Goal: Information Seeking & Learning: Learn about a topic

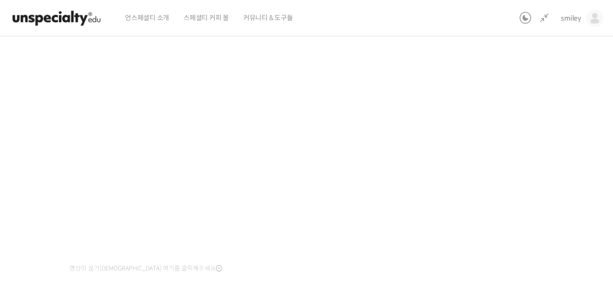
scroll to position [251, 0]
click at [466, 164] on div "정형용 바리스타 중급 클래스: 디테일의 차이로 완성하는 브루잉 레시피 2-2강. 명확하게 임팩트 있는 커피를 만들기 위한 레시피 진행 중 수업…" at bounding box center [251, 217] width 637 height 541
click at [507, 221] on div "정형용 바리스타 중급 클래스: 디테일의 차이로 완성하는 브루잉 레시피 2-2강. 명확하게 임팩트 있는 커피를 만들기 위한 레시피 진행 중 수업…" at bounding box center [251, 217] width 637 height 541
click at [517, 180] on div "정형용 바리스타 중급 클래스: 디테일의 차이로 완성하는 브루잉 레시피 2-2강. 명확하게 임팩트 있는 커피를 만들기 위한 레시피 진행 중 수업…" at bounding box center [251, 217] width 637 height 541
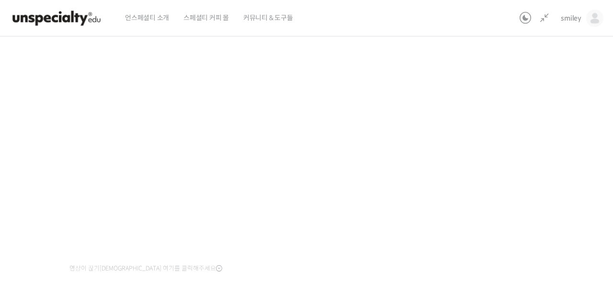
click at [534, 180] on div "정형용 바리스타 중급 클래스: 디테일의 차이로 완성하는 브루잉 레시피 2-2강. 명확하게 임팩트 있는 커피를 만들기 위한 레시피 진행 중 수업…" at bounding box center [251, 217] width 637 height 541
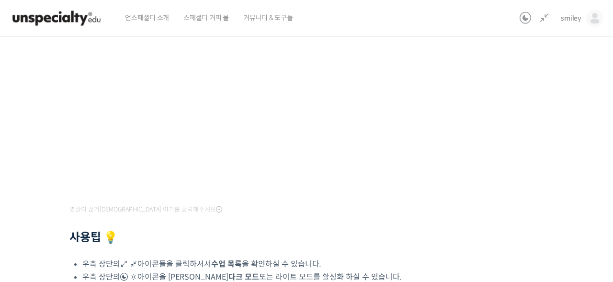
click at [451, 260] on div "정형용 바리스타 중급 클래스: 디테일의 차이로 완성하는 브루잉 레시피 2-2강. 명확하게 임팩트 있는 커피를 만들기 위한 레시피 진행 중 수업…" at bounding box center [251, 158] width 637 height 541
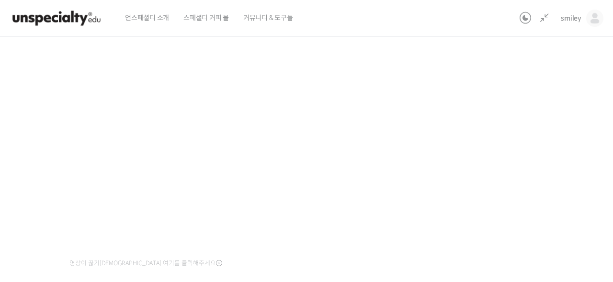
scroll to position [95, 0]
click at [523, 187] on div "정형용 바리스타 중급 클래스: 디테일의 차이로 완성하는 브루잉 레시피 2-2강. 명확하게 임팩트 있는 커피를 만들기 위한 레시피 진행 중 수업…" at bounding box center [251, 218] width 637 height 541
click at [550, 115] on div "정형용 바리스타 중급 클래스: 디테일의 차이로 완성하는 브루잉 레시피 2-2강. 명확하게 임팩트 있는 커피를 만들기 위한 레시피 진행 중 수업…" at bounding box center [251, 218] width 637 height 541
click at [571, 128] on div "정형용 바리스타 중급 클래스: 디테일의 차이로 완성하는 브루잉 레시피 2-2강. 명확하게 임팩트 있는 커피를 만들기 위한 레시피 진행 중 수업…" at bounding box center [251, 220] width 733 height 575
click at [510, 172] on div "정형용 바리스타 중급 클래스: 디테일의 차이로 완성하는 브루잉 레시피 2-2강. 명확하게 임팩트 있는 커피를 만들기 위한 레시피 진행 중 수업…" at bounding box center [251, 218] width 637 height 541
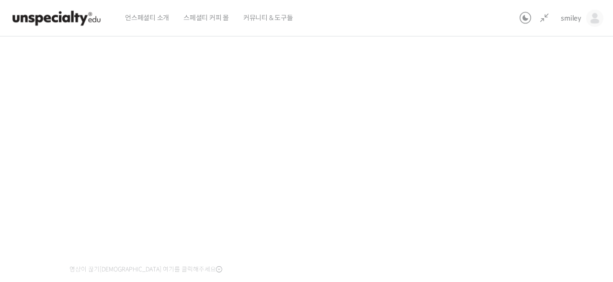
click at [497, 172] on div "정형용 바리스타 중급 클래스: 디테일의 차이로 완성하는 브루잉 레시피 2-2강. 명확하게 임팩트 있는 커피를 만들기 위한 레시피 진행 중 수업…" at bounding box center [251, 218] width 637 height 541
click at [497, 170] on div "정형용 바리스타 중급 클래스: 디테일의 차이로 완성하는 브루잉 레시피 2-2강. 명확하게 임팩트 있는 커피를 만들기 위한 레시피 진행 중 수업…" at bounding box center [251, 218] width 637 height 541
click at [498, 171] on div "정형용 바리스타 중급 클래스: 디테일의 차이로 완성하는 브루잉 레시피 2-2강. 명확하게 임팩트 있는 커피를 만들기 위한 레시피 진행 중 수업…" at bounding box center [251, 218] width 637 height 541
click at [518, 90] on div "정형용 바리스타 중급 클래스: 디테일의 차이로 완성하는 브루잉 레시피 2-2강. 명확하게 임팩트 있는 커피를 만들기 위한 레시피 진행 중 수업…" at bounding box center [251, 218] width 637 height 541
click at [599, 196] on div "정형용 바리스타 중급 클래스: 디테일의 차이로 완성하는 브루잉 레시피 2-2강. 명확하게 임팩트 있는 커피를 만들기 위한 레시피 진행 중 수업…" at bounding box center [251, 220] width 733 height 575
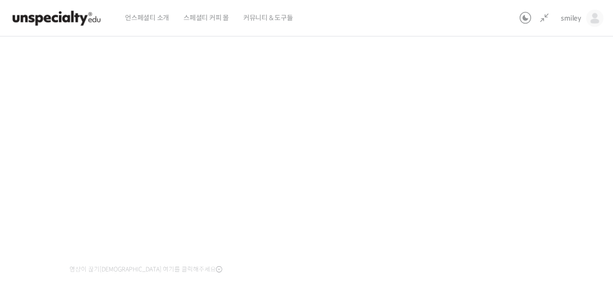
click at [527, 182] on div "정형용 바리스타 중급 클래스: 디테일의 차이로 완성하는 브루잉 레시피 2-2강. 명확하게 임팩트 있는 커피를 만들기 위한 레시피 진행 중 수업…" at bounding box center [251, 218] width 637 height 541
click at [499, 164] on div "정형용 바리스타 중급 클래스: 디테일의 차이로 완성하는 브루잉 레시피 2-2강. 명확하게 임팩트 있는 커피를 만들기 위한 레시피 진행 중 수업…" at bounding box center [251, 218] width 637 height 541
click at [537, 192] on div "정형용 바리스타 중급 클래스: 디테일의 차이로 완성하는 브루잉 레시피 2-2강. 명확하게 임팩트 있는 커피를 만들기 위한 레시피 진행 중 수업…" at bounding box center [251, 218] width 637 height 541
click at [436, 185] on div "정형용 바리스타 중급 클래스: 디테일의 차이로 완성하는 브루잉 레시피 2-2강. 명확하게 임팩트 있는 커피를 만들기 위한 레시피 진행 중 수업…" at bounding box center [251, 218] width 637 height 541
click at [536, 196] on div "정형용 바리스타 중급 클래스: 디테일의 차이로 완성하는 브루잉 레시피 2-2강. 명확하게 임팩트 있는 커피를 만들기 위한 레시피 진행 중 수업…" at bounding box center [251, 218] width 637 height 541
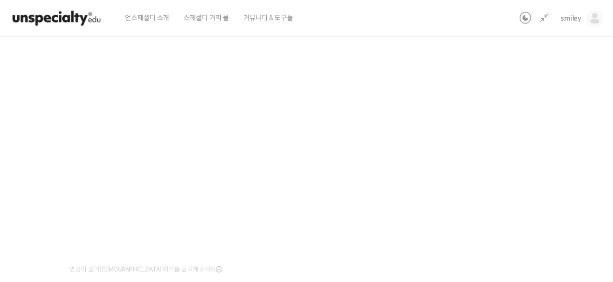
click at [499, 188] on div "정형용 바리스타 중급 클래스: 디테일의 차이로 완성하는 브루잉 레시피 2-2강. 명확하게 임팩트 있는 커피를 만들기 위한 레시피 진행 중 수업…" at bounding box center [251, 218] width 637 height 541
click at [564, 225] on div "정형용 바리스타 중급 클래스: 디테일의 차이로 완성하는 브루잉 레시피 2-2강. 명확하게 임팩트 있는 커피를 만들기 위한 레시피 진행 중 수업…" at bounding box center [251, 218] width 637 height 541
click at [478, 193] on div "정형용 바리스타 중급 클래스: 디테일의 차이로 완성하는 브루잉 레시피 2-2강. 명확하게 임팩트 있는 커피를 만들기 위한 레시피 진행 중 수업…" at bounding box center [251, 218] width 637 height 541
click at [514, 191] on div "정형용 바리스타 중급 클래스: 디테일의 차이로 완성하는 브루잉 레시피 2-2강. 명확하게 임팩트 있는 커피를 만들기 위한 레시피 진행 중 수업…" at bounding box center [251, 218] width 637 height 541
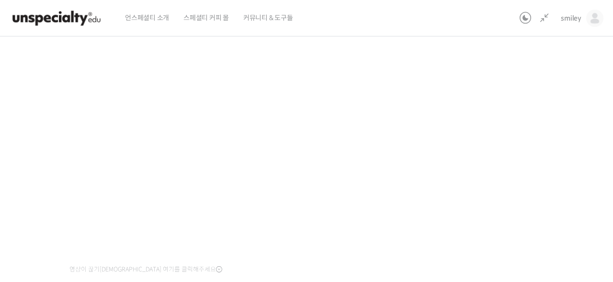
click at [488, 160] on div "정형용 바리스타 중급 클래스: 디테일의 차이로 완성하는 브루잉 레시피 2-2강. 명확하게 임팩트 있는 커피를 만들기 위한 레시피 진행 중 수업…" at bounding box center [251, 218] width 637 height 541
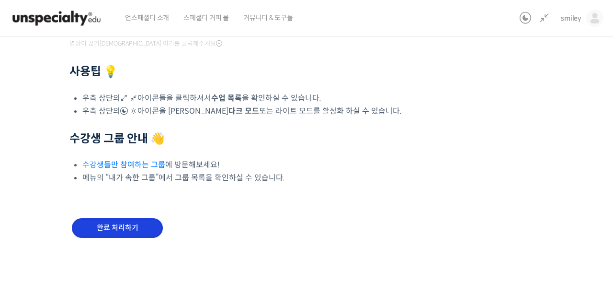
click at [135, 229] on input "완료 처리하기" at bounding box center [117, 228] width 91 height 20
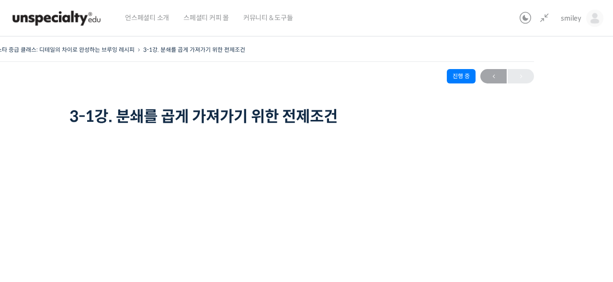
scroll to position [243, 0]
click at [192, 85] on div "정형용 바리스타 중급 클래스: 디테일의 차이로 완성하는 브루잉 레시피 3-1강. 분쇄를 곱게 가져가기 위한 전제조건 진행 중 수업 4 / 15…" at bounding box center [251, 85] width 565 height 85
